Goal: Information Seeking & Learning: Learn about a topic

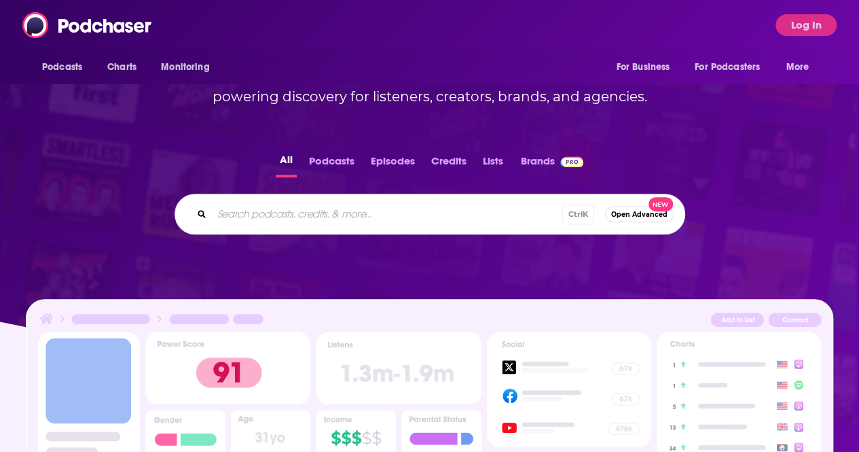
scroll to position [204, 0]
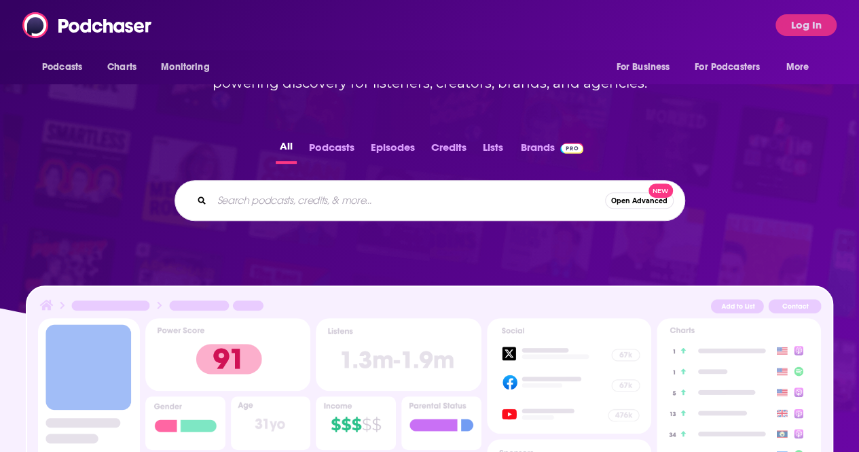
click at [259, 202] on input "Search podcasts, credits, & more..." at bounding box center [408, 200] width 393 height 22
type input "on the x"
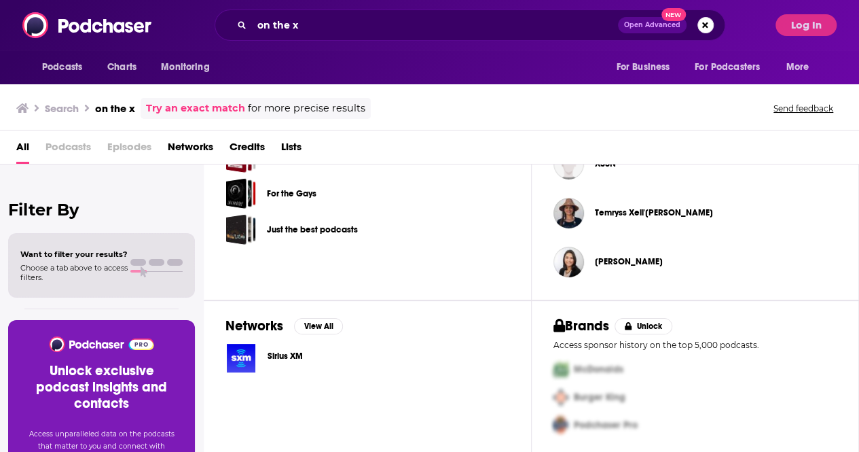
scroll to position [41, 0]
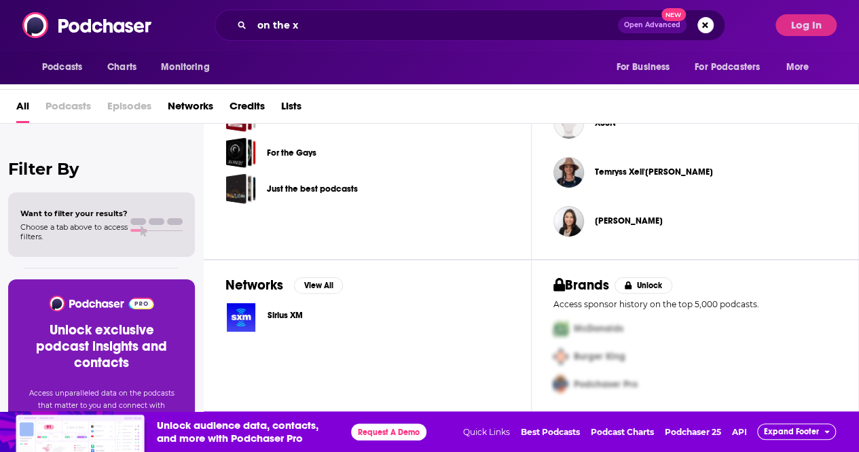
click at [68, 103] on span "Podcasts" at bounding box center [69, 109] width 46 height 28
click at [806, 26] on button "Log In" at bounding box center [806, 25] width 61 height 22
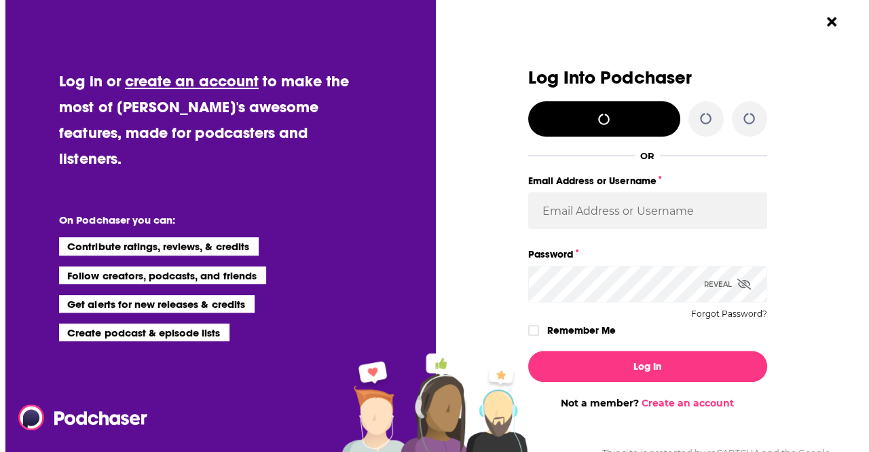
scroll to position [0, 0]
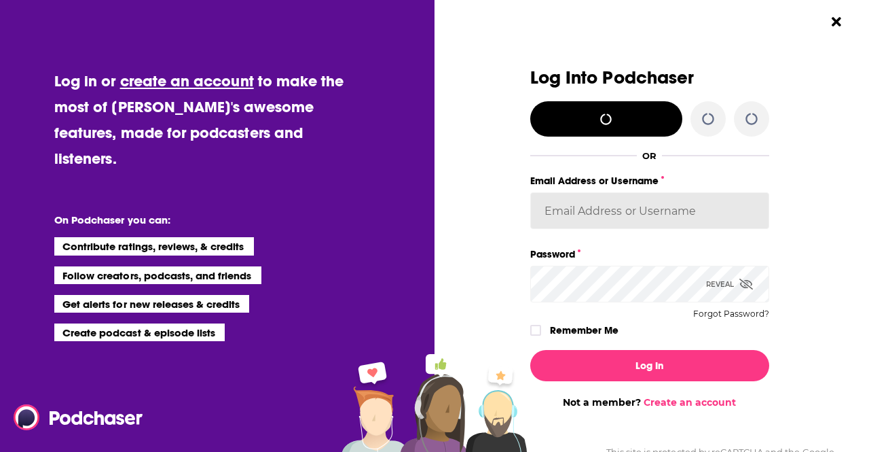
type input "gabrielle.gantz@stmartins.com"
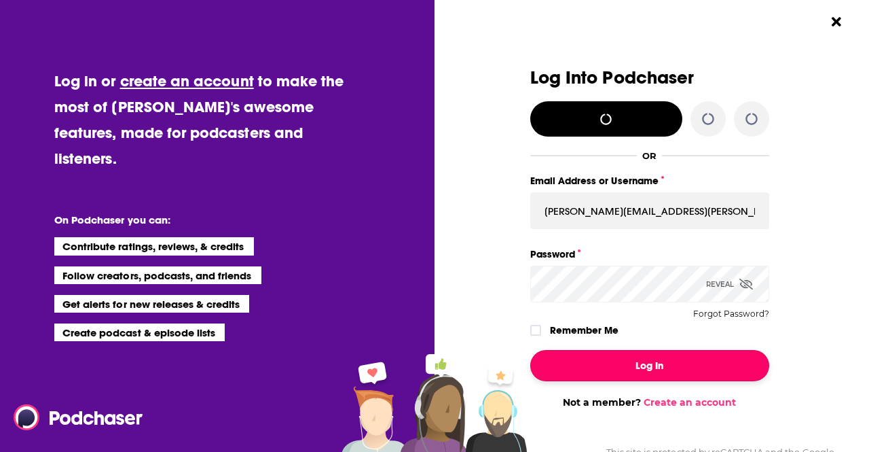
click at [623, 370] on button "Log In" at bounding box center [649, 365] width 239 height 31
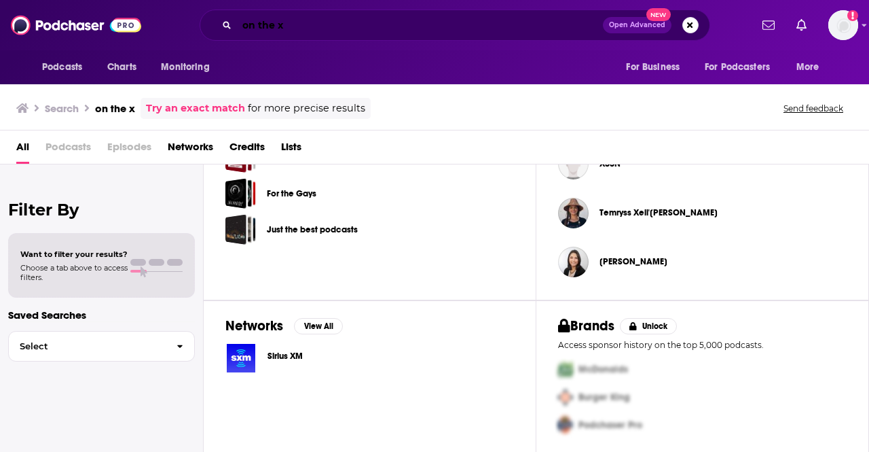
click at [308, 31] on input "on the x" at bounding box center [420, 25] width 366 height 22
drag, startPoint x: 309, startPoint y: 35, endPoint x: 316, endPoint y: 39, distance: 8.2
click at [316, 39] on div "on the x Open Advanced New" at bounding box center [455, 25] width 511 height 31
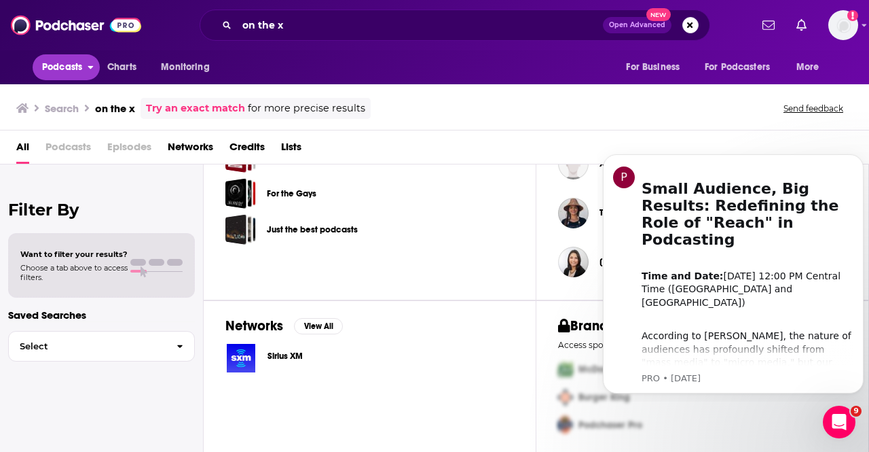
click at [66, 70] on span "Podcasts" at bounding box center [62, 67] width 40 height 19
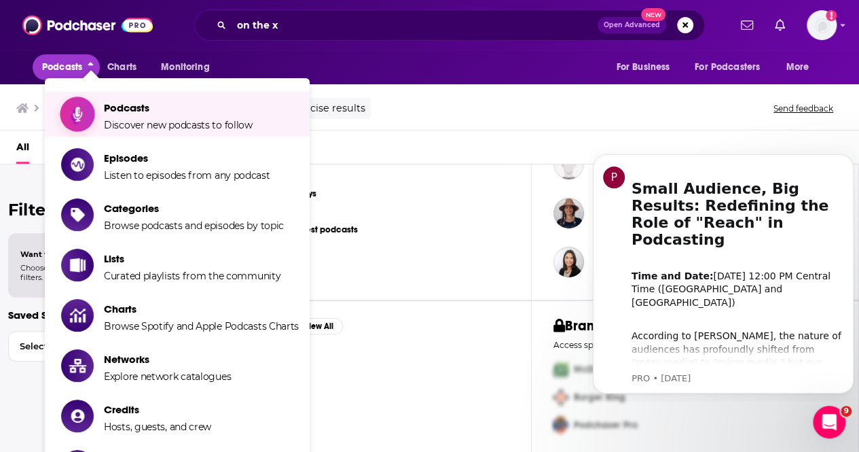
click at [99, 110] on link "Podcasts Discover new podcasts to follow" at bounding box center [180, 114] width 238 height 34
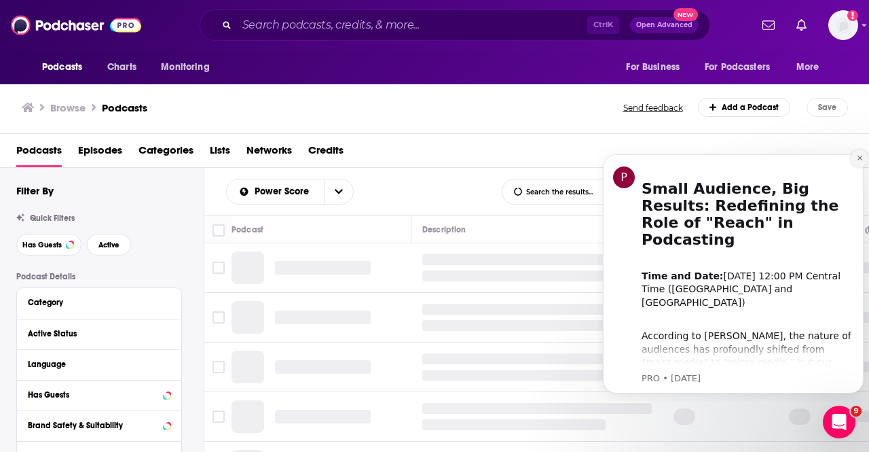
click at [858, 160] on icon "Dismiss notification" at bounding box center [859, 157] width 7 height 7
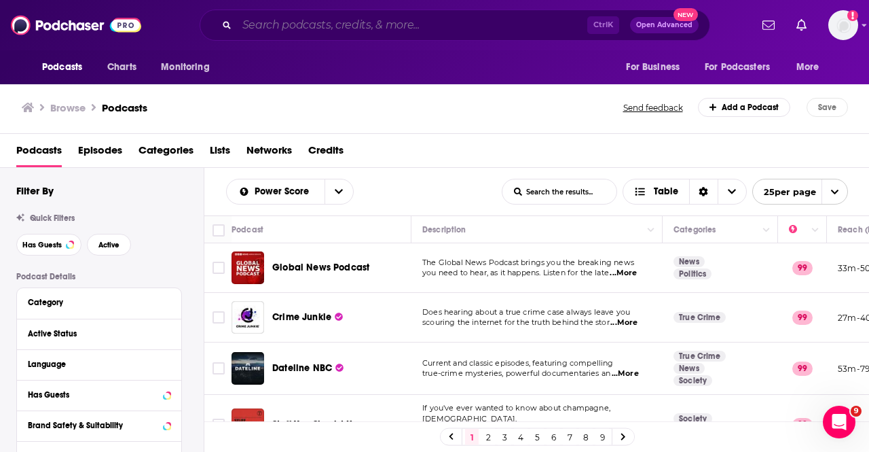
click at [304, 17] on input "Search podcasts, credits, & more..." at bounding box center [412, 25] width 350 height 22
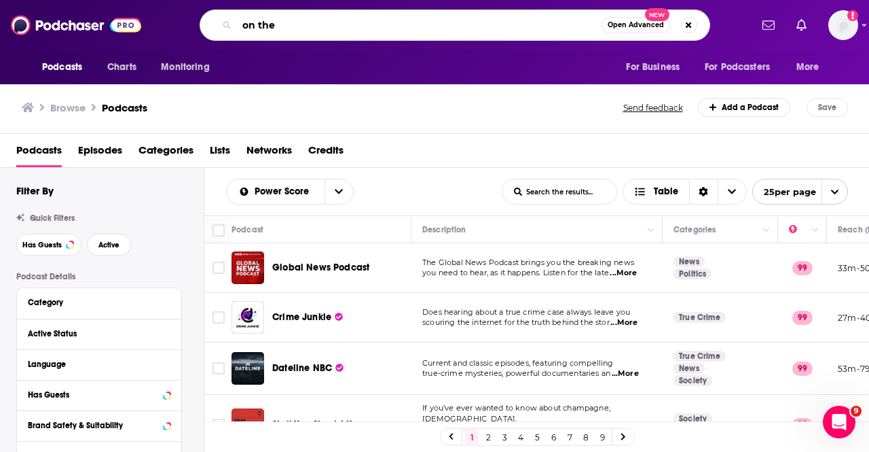
type input "on the x"
click at [297, 24] on input "on the x" at bounding box center [419, 25] width 365 height 22
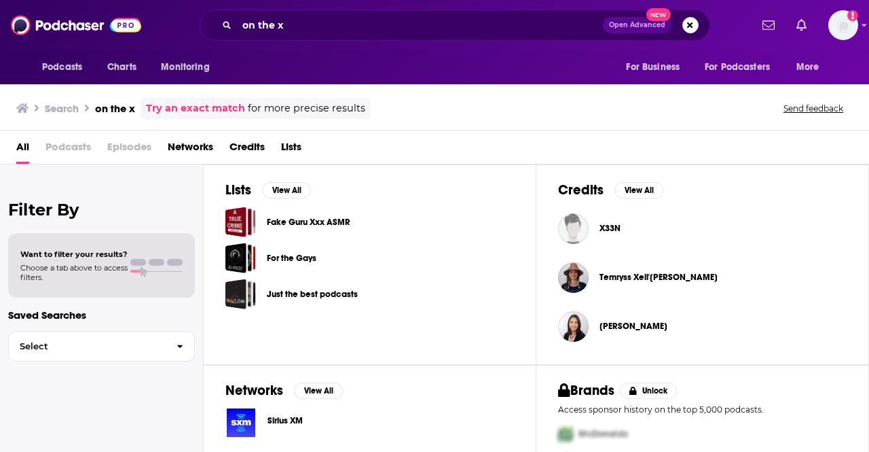
scroll to position [65, 0]
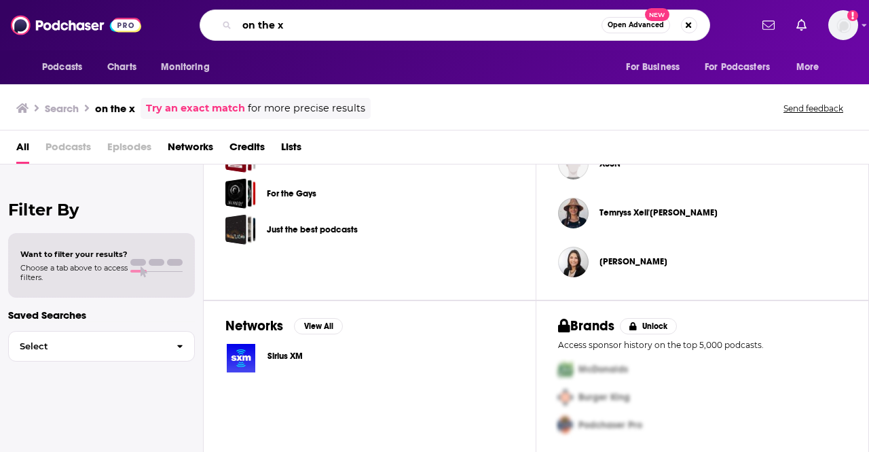
drag, startPoint x: 303, startPoint y: 32, endPoint x: 204, endPoint y: 26, distance: 99.3
click at [204, 26] on div "on the x Open Advanced New" at bounding box center [455, 25] width 511 height 31
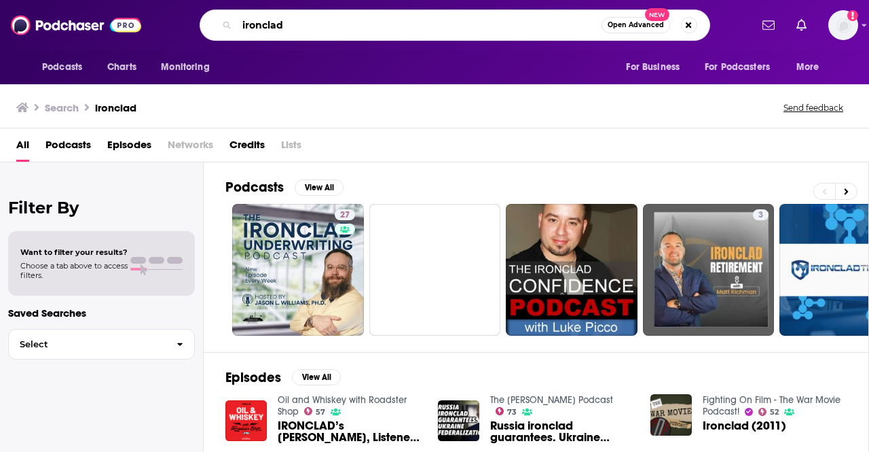
click at [311, 18] on input "ironclad" at bounding box center [419, 25] width 365 height 22
type input "ironclad on the x"
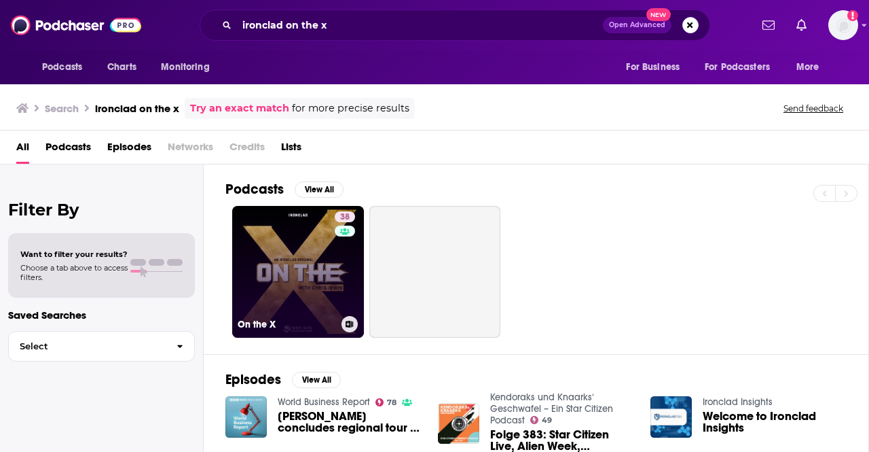
click at [279, 257] on link "38 On the X" at bounding box center [298, 272] width 132 height 132
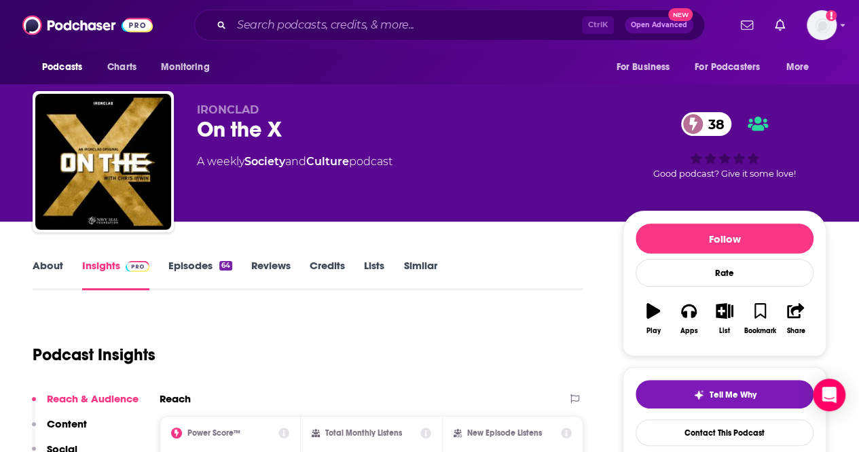
click at [44, 258] on div "About Insights Episodes 64 Reviews Credits Lists Similar" at bounding box center [308, 273] width 551 height 33
click at [43, 266] on link "About" at bounding box center [48, 274] width 31 height 31
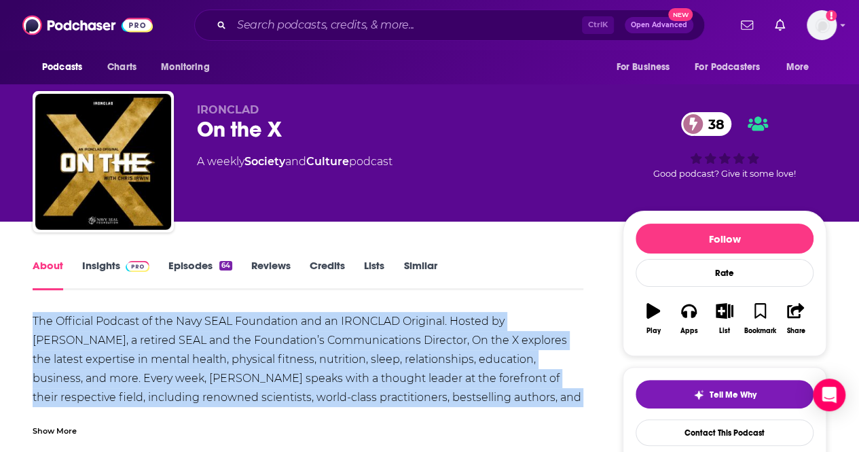
drag, startPoint x: 33, startPoint y: 319, endPoint x: 426, endPoint y: 401, distance: 402.4
click at [426, 401] on div "The Official Podcast of the Navy SEAL Foundation and an IRONCLAD Original. Host…" at bounding box center [308, 378] width 551 height 133
copy div "The Official Podcast of the Navy SEAL Foundation and an IRONCLAD Original. Host…"
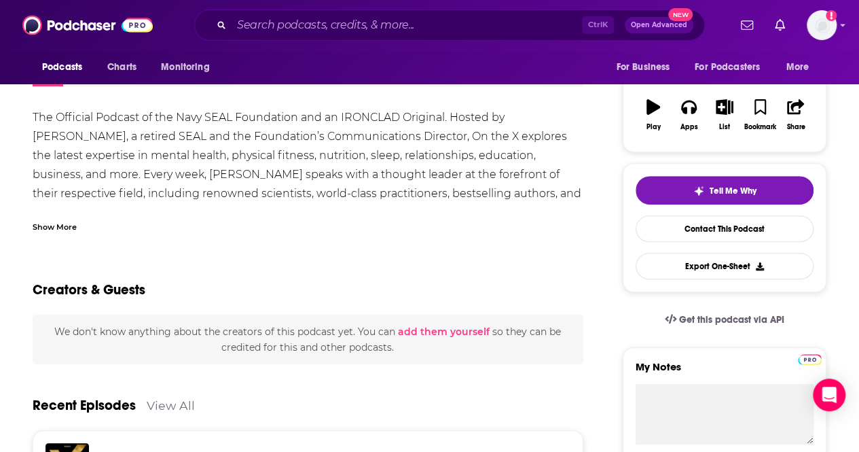
click at [47, 228] on div "Show More" at bounding box center [55, 225] width 44 height 13
